Goal: Browse casually

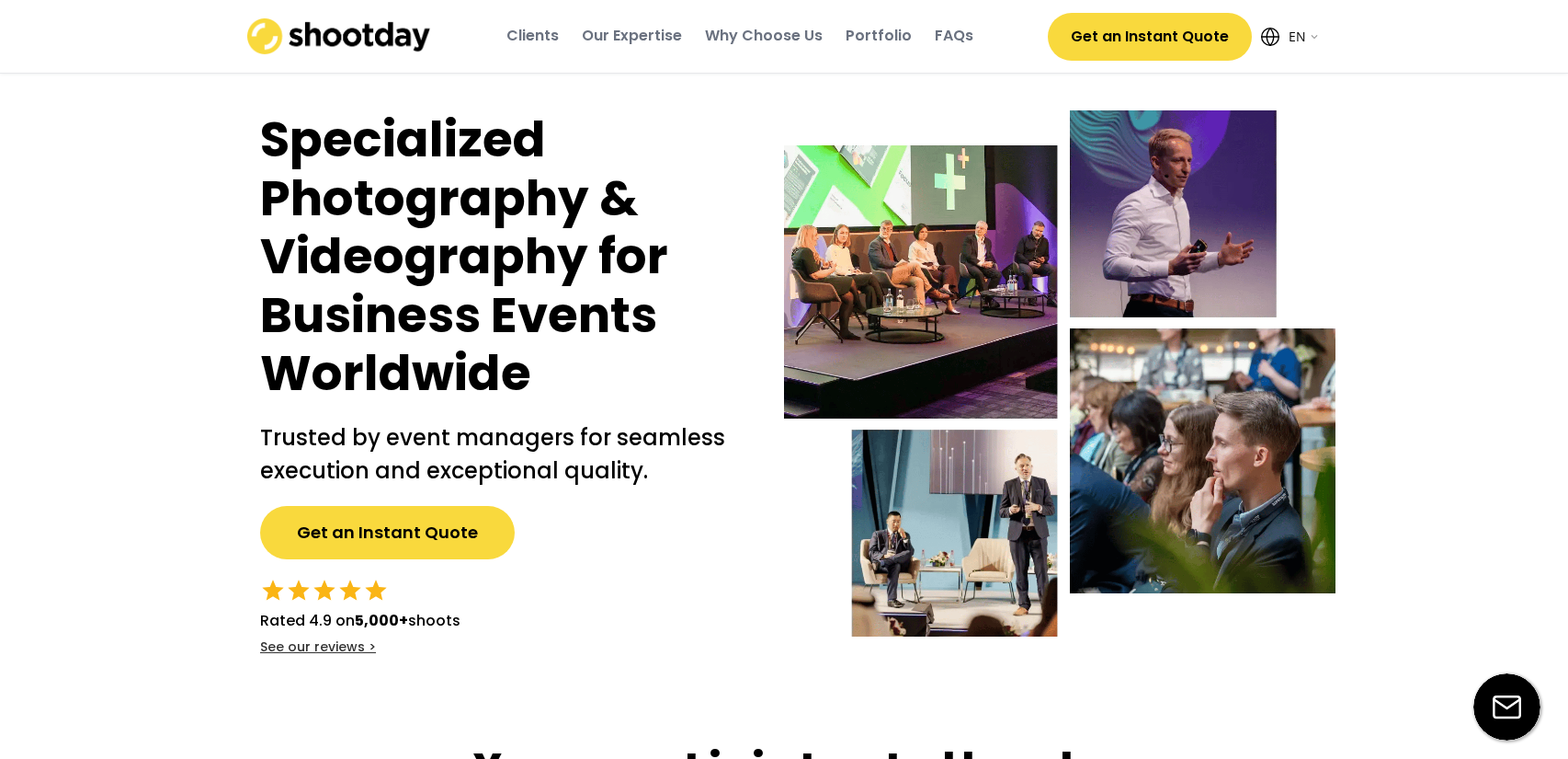
select select ""en""
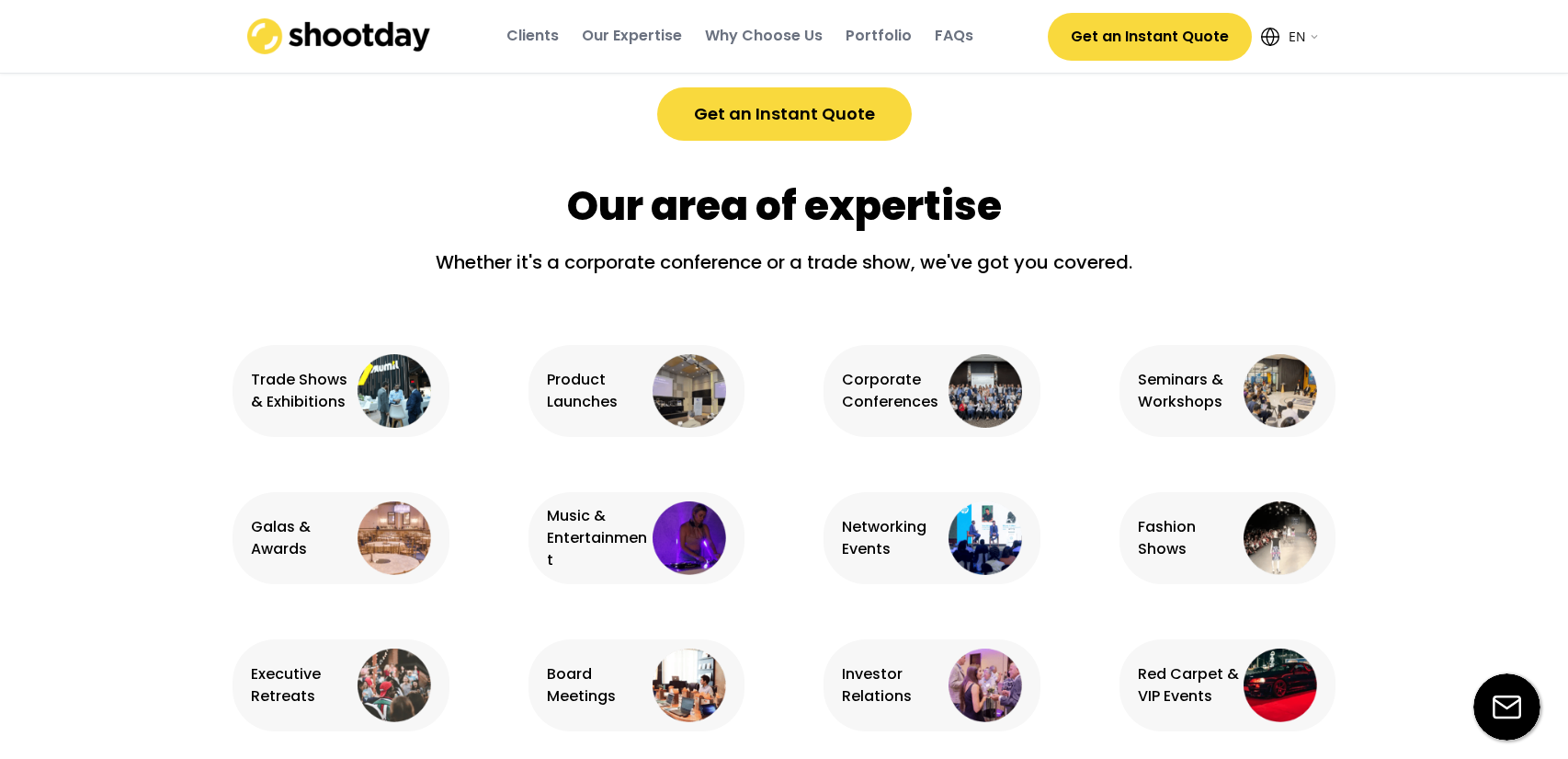
scroll to position [1915, 0]
